Goal: Find specific page/section: Find specific page/section

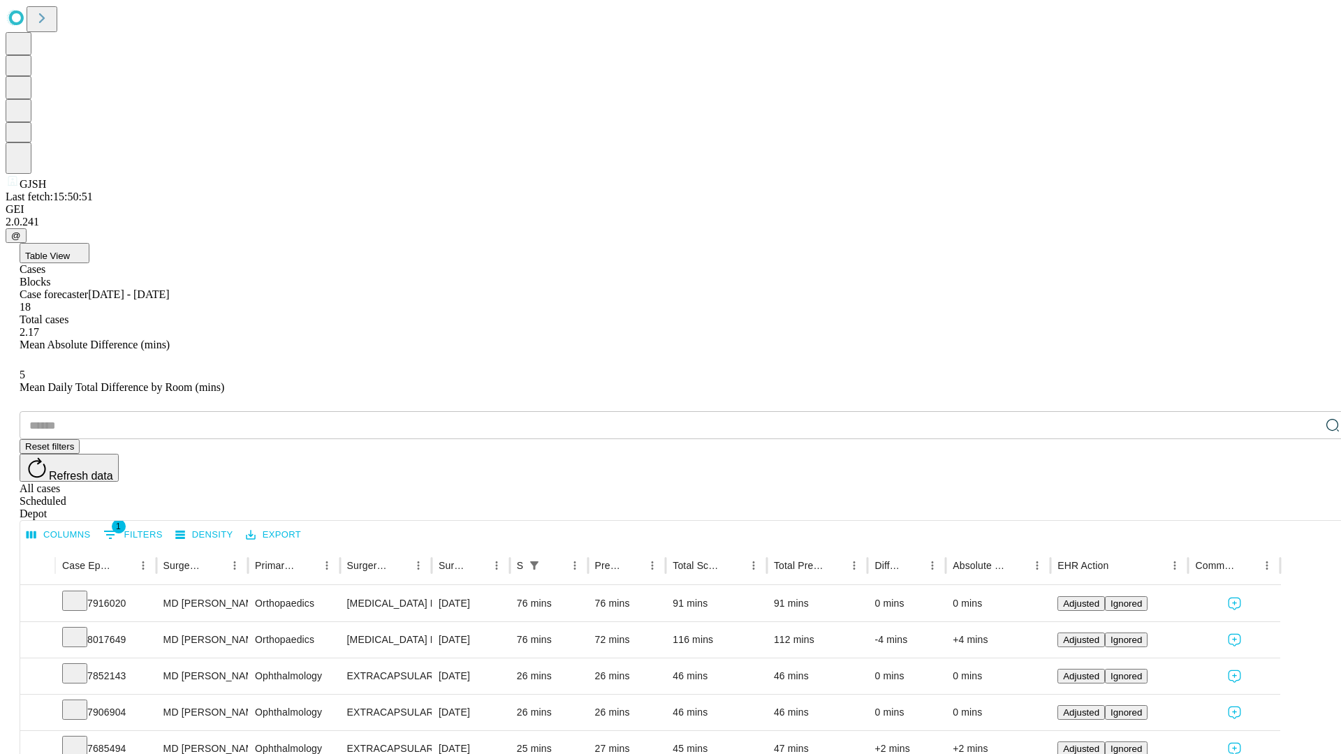
click at [1305, 508] on div "Depot" at bounding box center [685, 514] width 1330 height 13
